Goal: Information Seeking & Learning: Find specific page/section

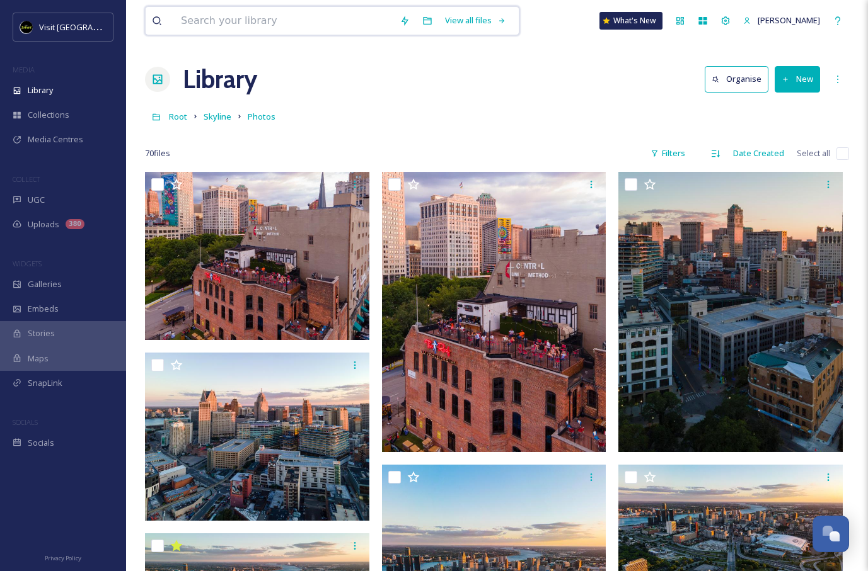
click at [340, 25] on input at bounding box center [284, 21] width 219 height 28
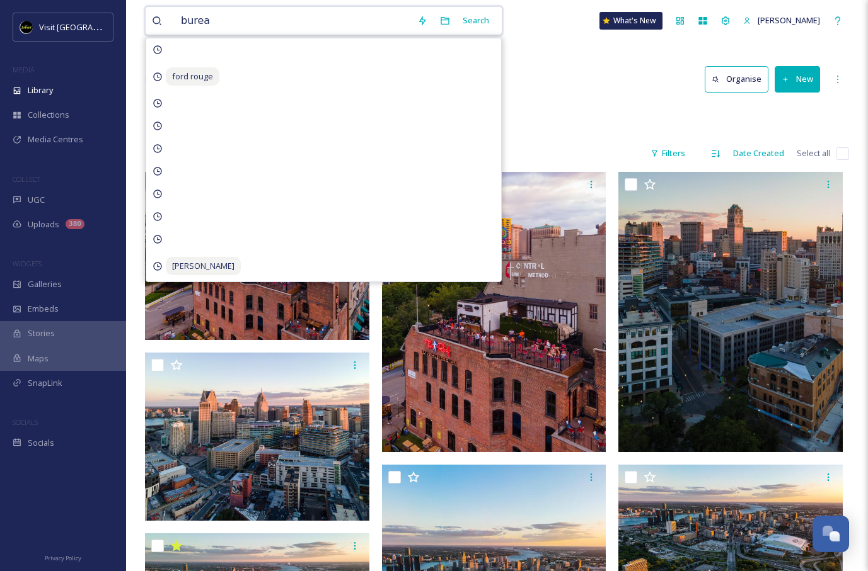
type input "bureau"
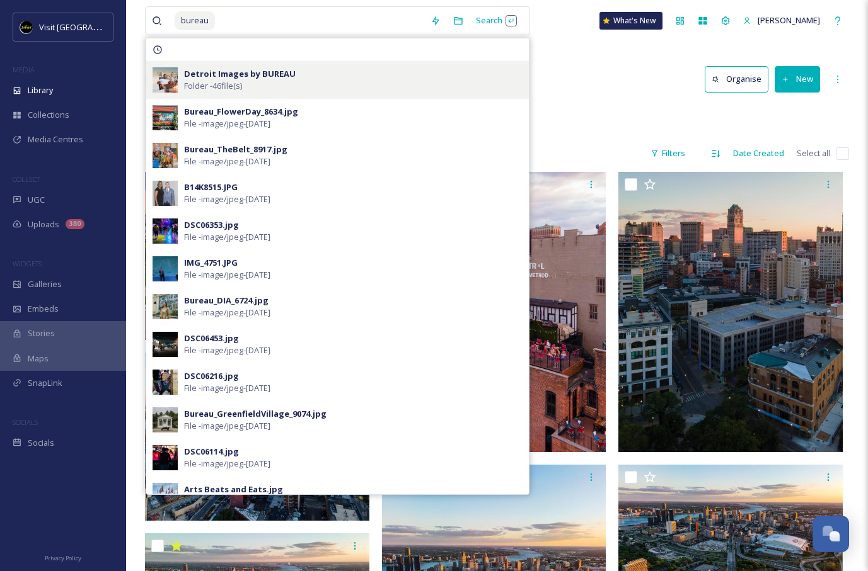
click at [297, 79] on div "Detroit Images by BUREAU Folder - 46 file(s)" at bounding box center [353, 80] width 338 height 24
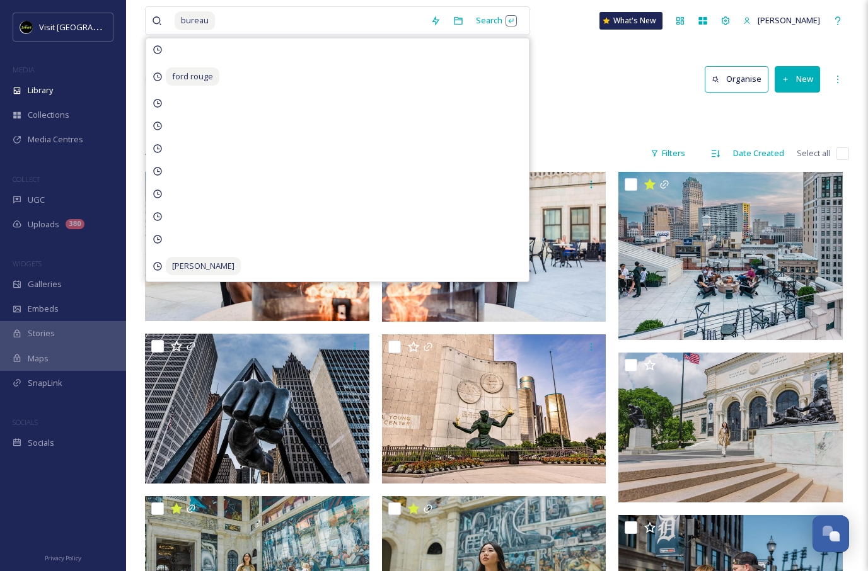
click at [557, 69] on div "Library Organise New" at bounding box center [497, 79] width 704 height 38
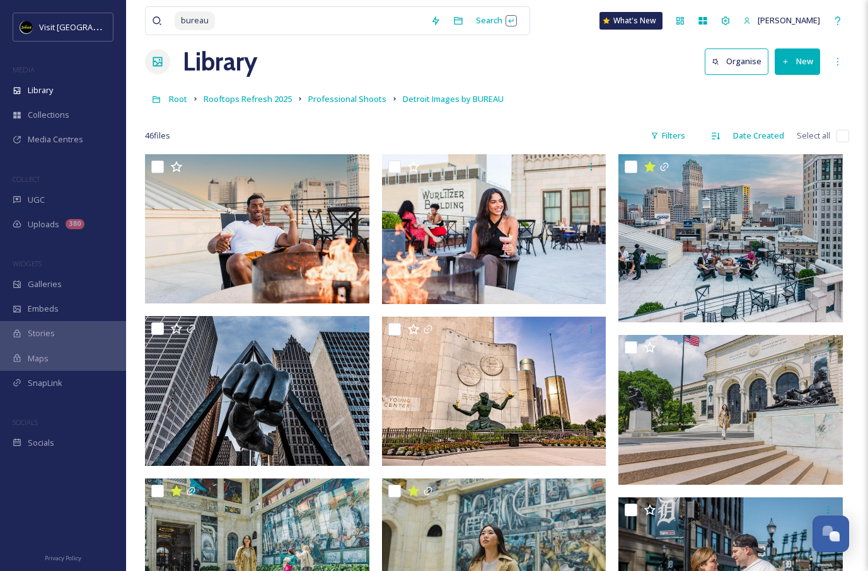
scroll to position [13, 0]
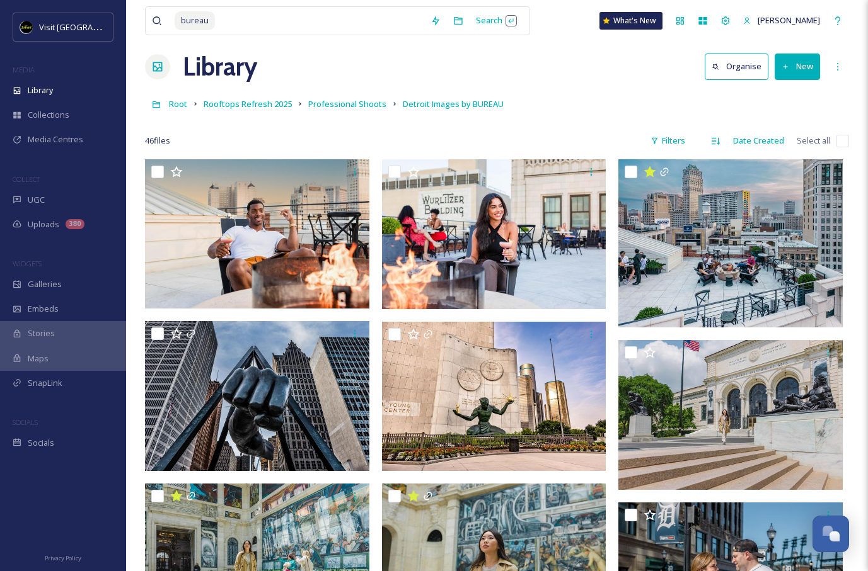
click at [333, 110] on link "Professional Shoots" at bounding box center [347, 103] width 78 height 15
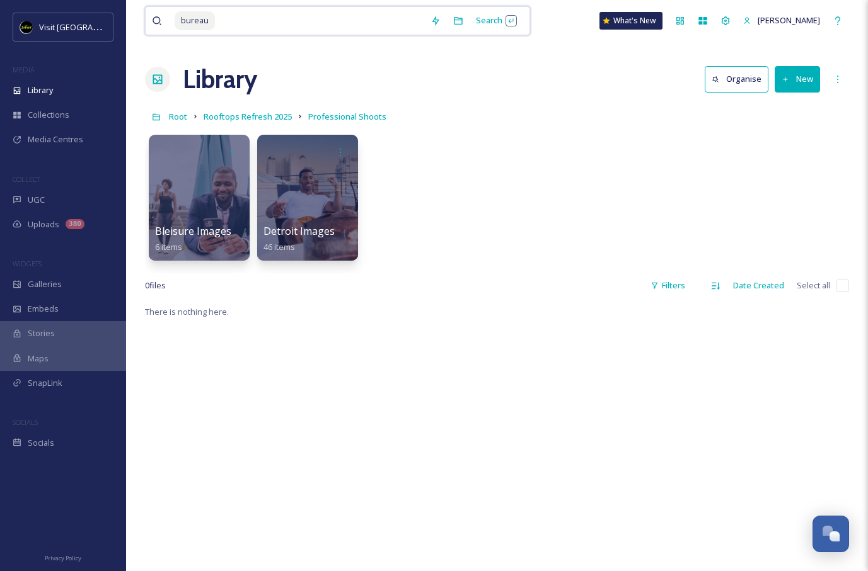
click at [304, 23] on input at bounding box center [320, 21] width 208 height 28
type input "b"
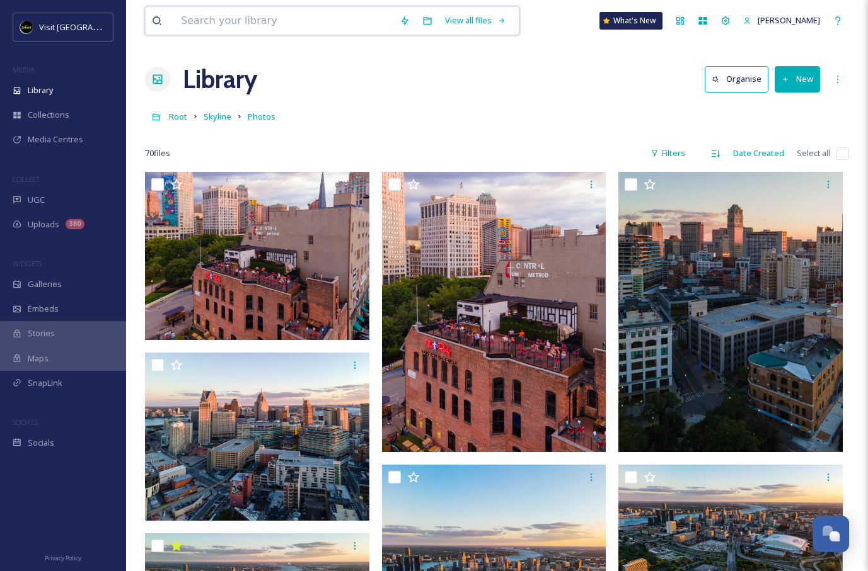
click at [357, 15] on input at bounding box center [284, 21] width 219 height 28
type input "saxophone"
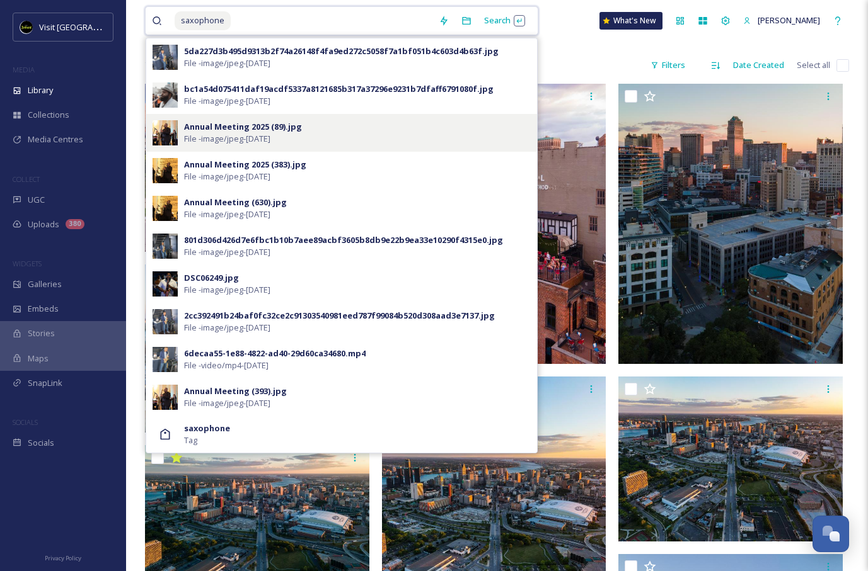
scroll to position [88, 0]
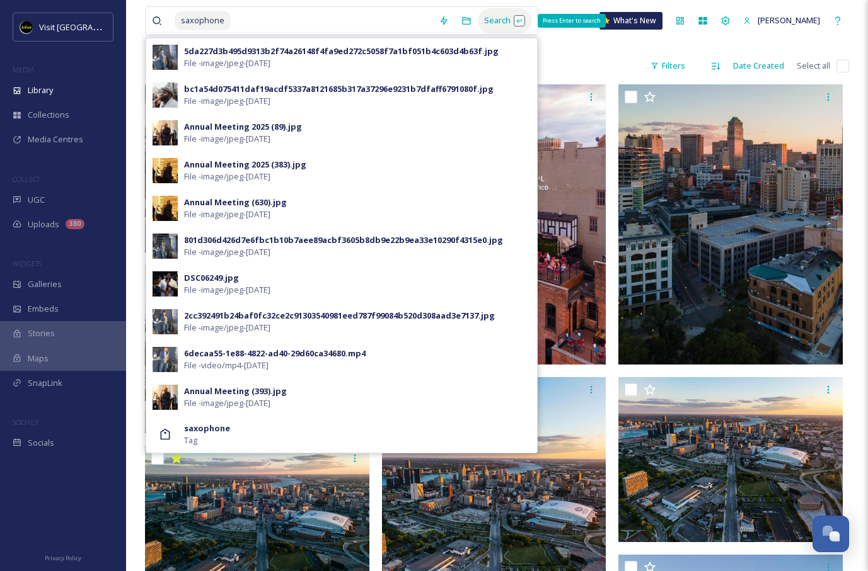
click at [478, 22] on div "Search Press Enter to search" at bounding box center [505, 20] width 54 height 25
